Goal: Information Seeking & Learning: Learn about a topic

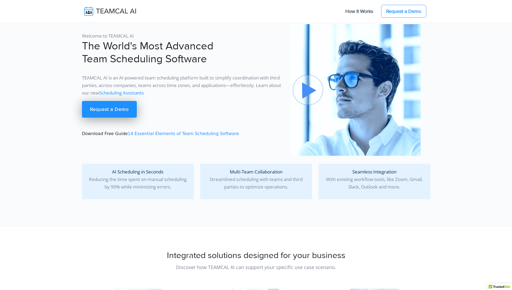
scroll to position [4601, 0]
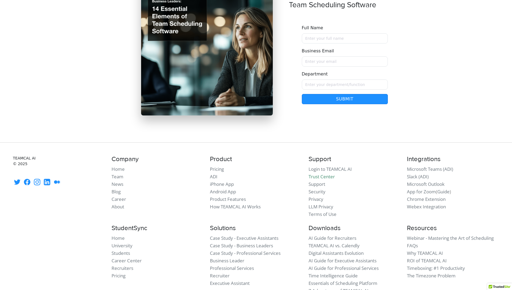
scroll to position [4601, 0]
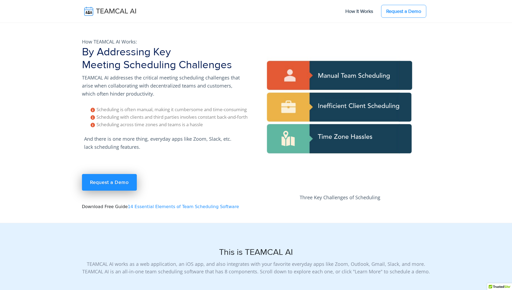
scroll to position [4506, 0]
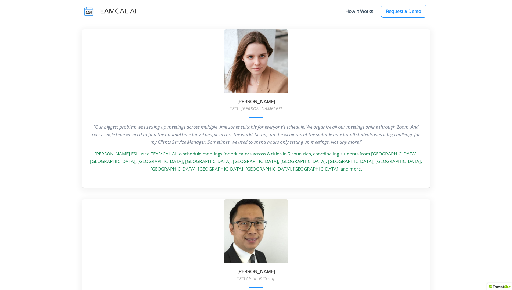
scroll to position [1508, 0]
